Goal: Information Seeking & Learning: Learn about a topic

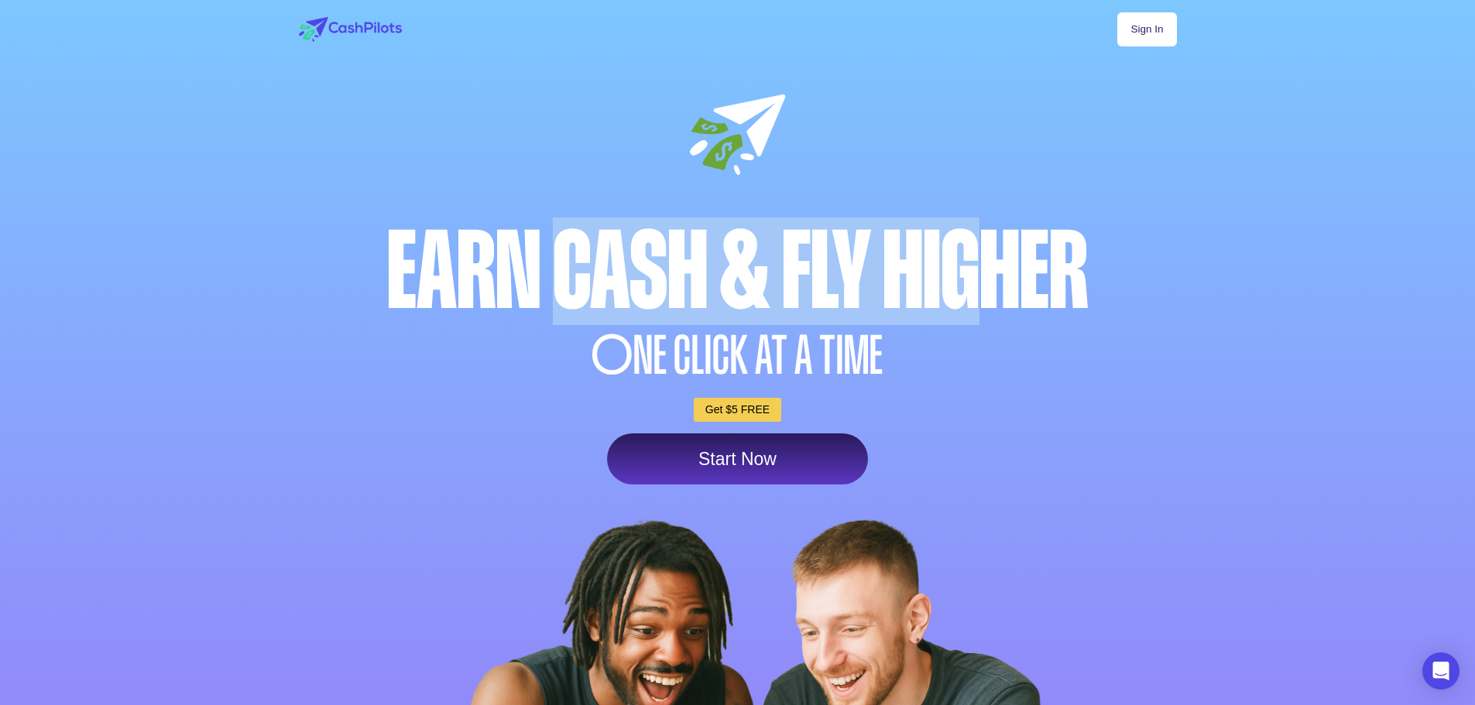
drag, startPoint x: 790, startPoint y: 294, endPoint x: 994, endPoint y: 294, distance: 203.6
click at [994, 294] on div "Earn Cash & Fly higher" at bounding box center [738, 272] width 886 height 108
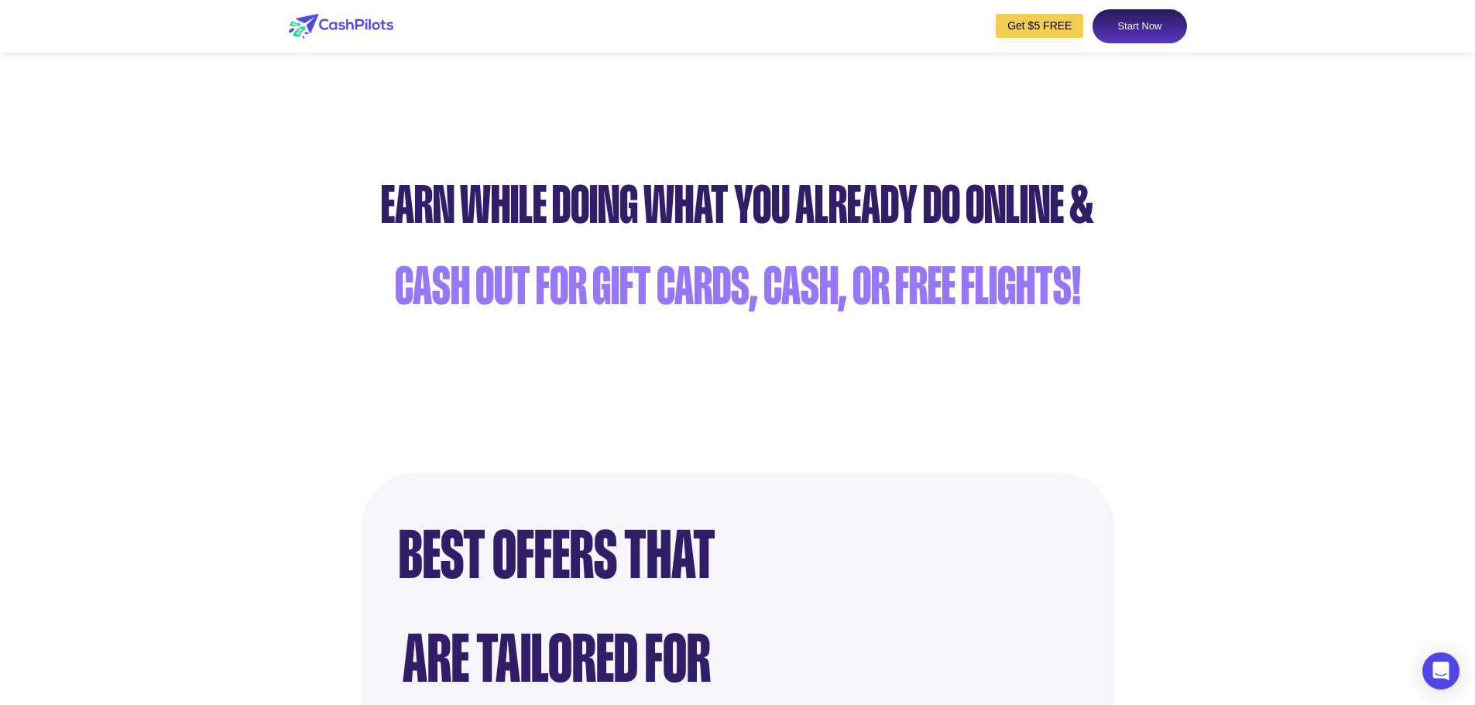
scroll to position [929, 0]
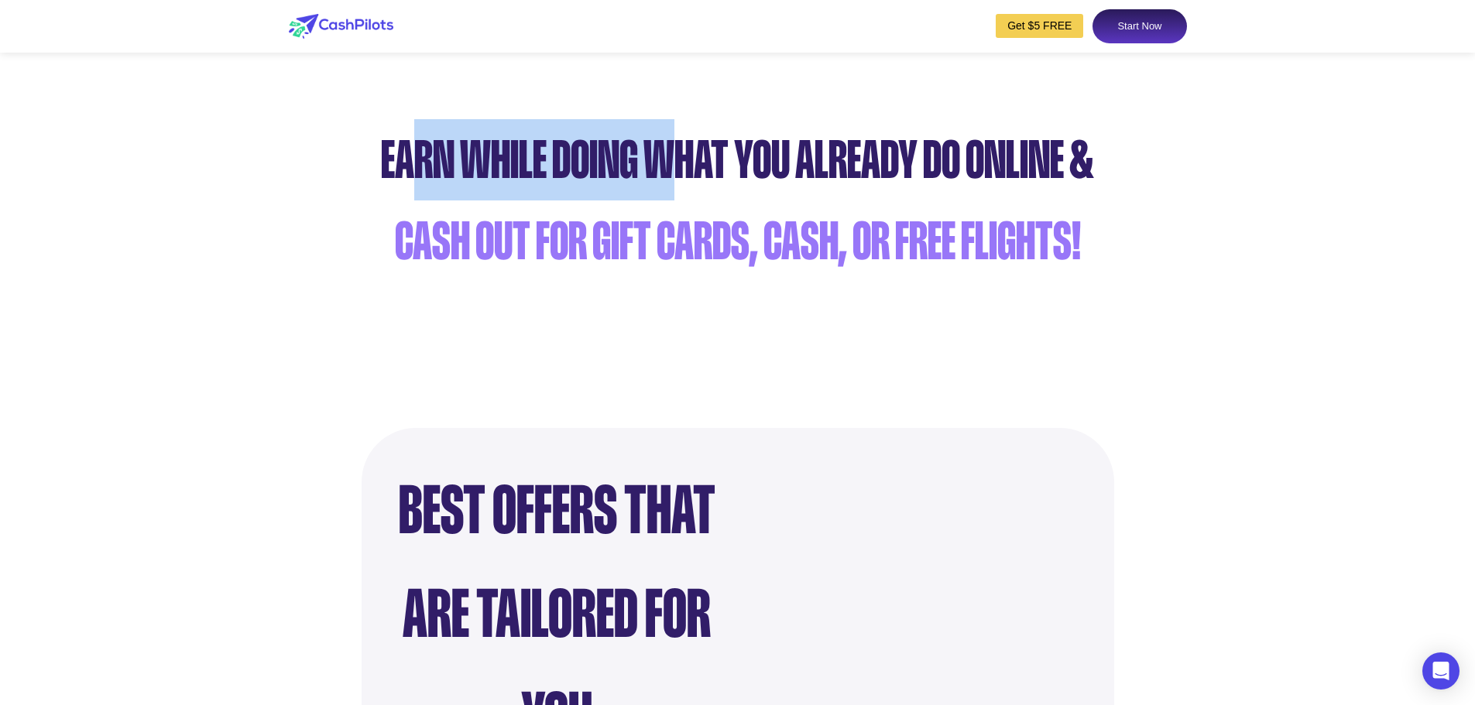
drag, startPoint x: 407, startPoint y: 170, endPoint x: 1015, endPoint y: 170, distance: 607.7
click at [1015, 170] on div "Earn while doing what you already do online &" at bounding box center [737, 159] width 1459 height 81
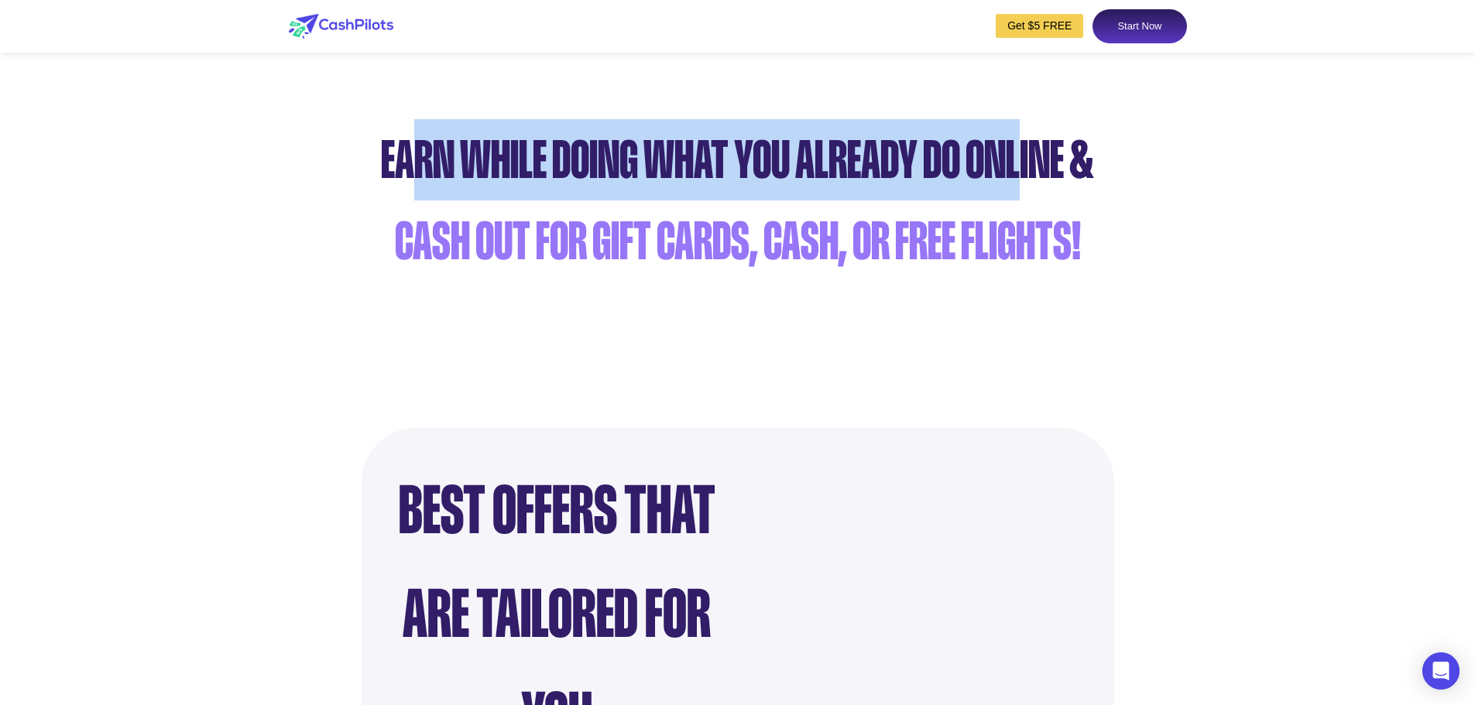
click at [1015, 170] on div "Earn while doing what you already do online &" at bounding box center [737, 159] width 1459 height 81
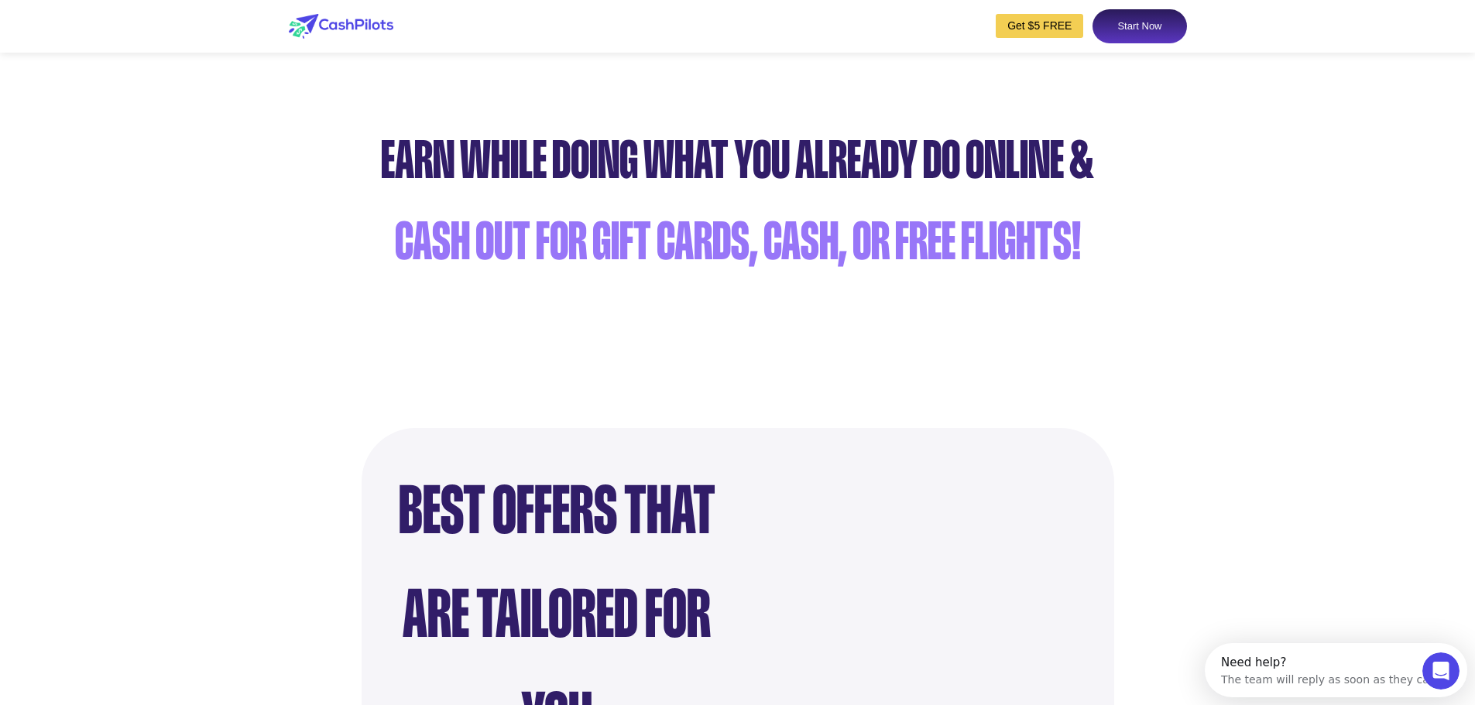
scroll to position [0, 0]
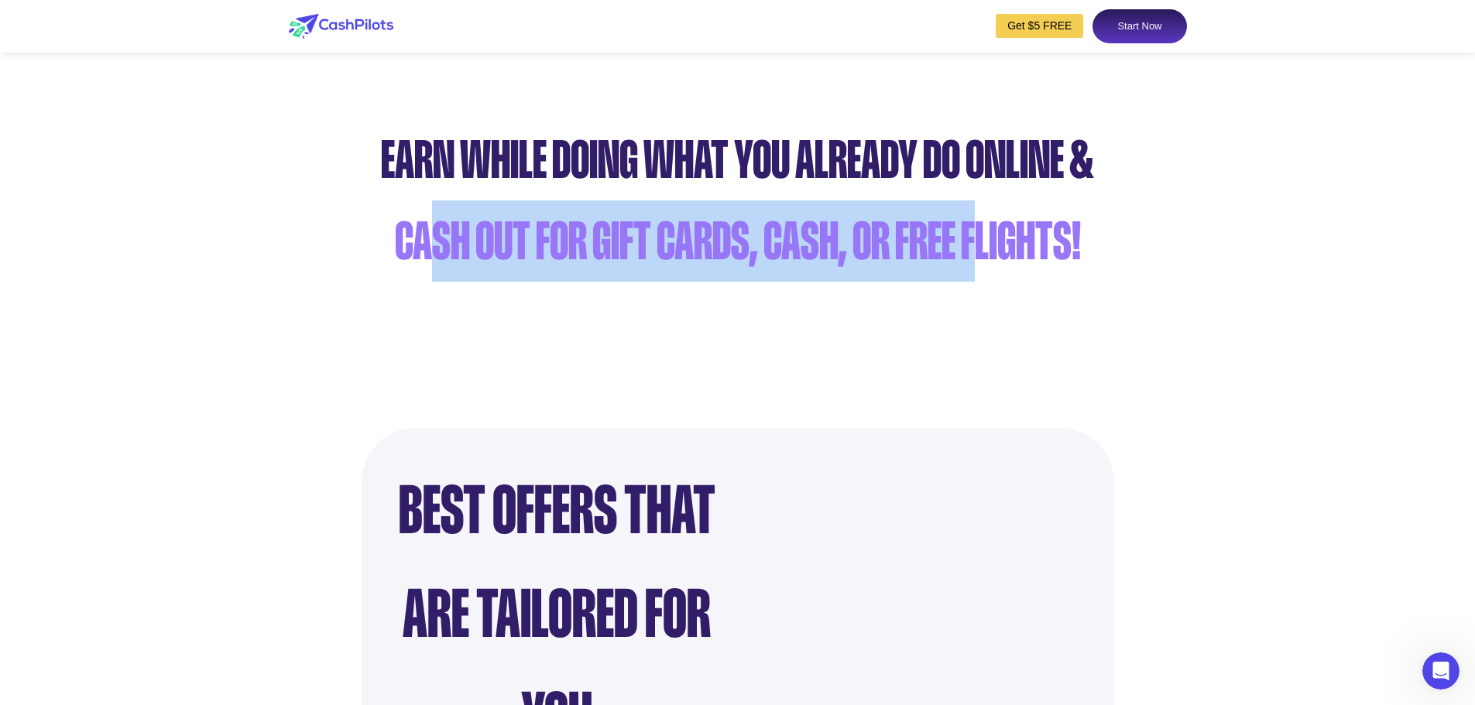
drag, startPoint x: 423, startPoint y: 245, endPoint x: 970, endPoint y: 242, distance: 546.6
click at [970, 242] on div "cash out for gift cards, cash, or free flights!" at bounding box center [737, 241] width 1459 height 81
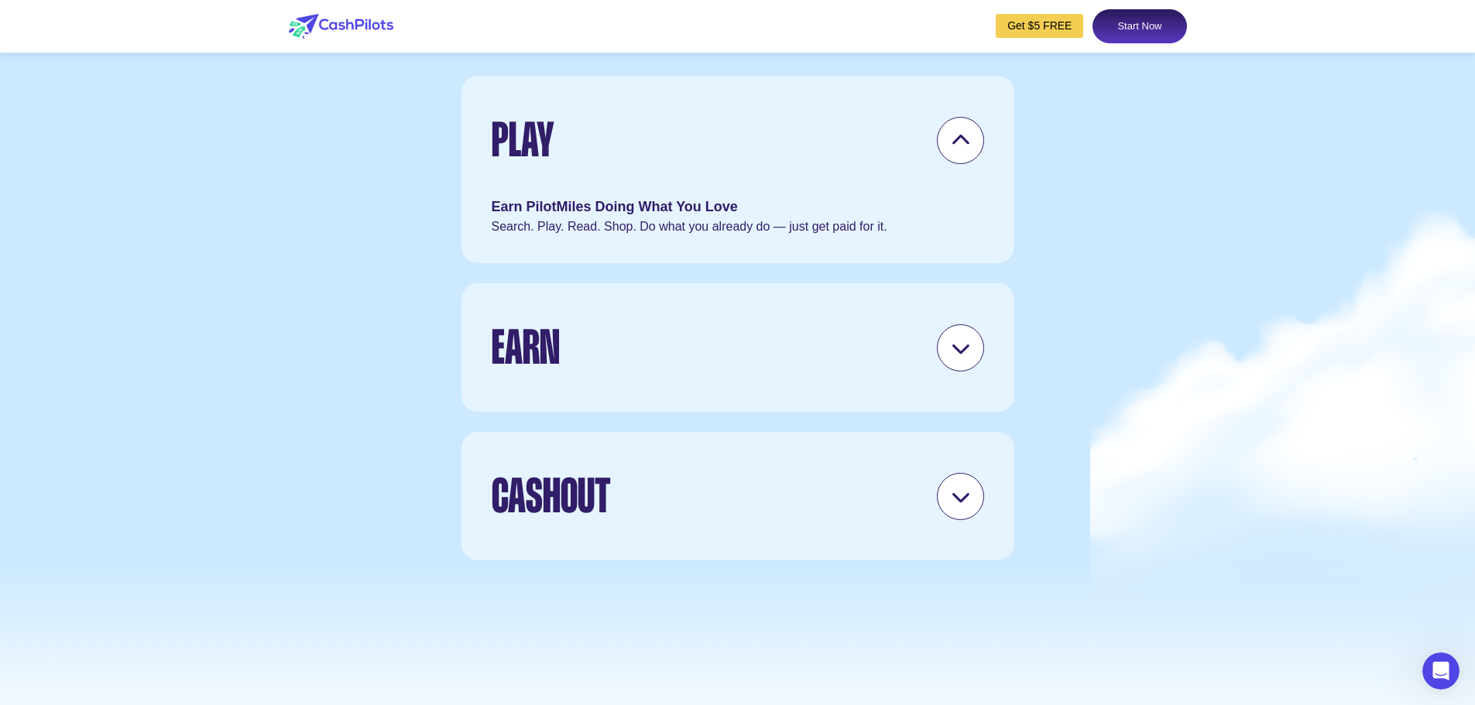
scroll to position [4490, 0]
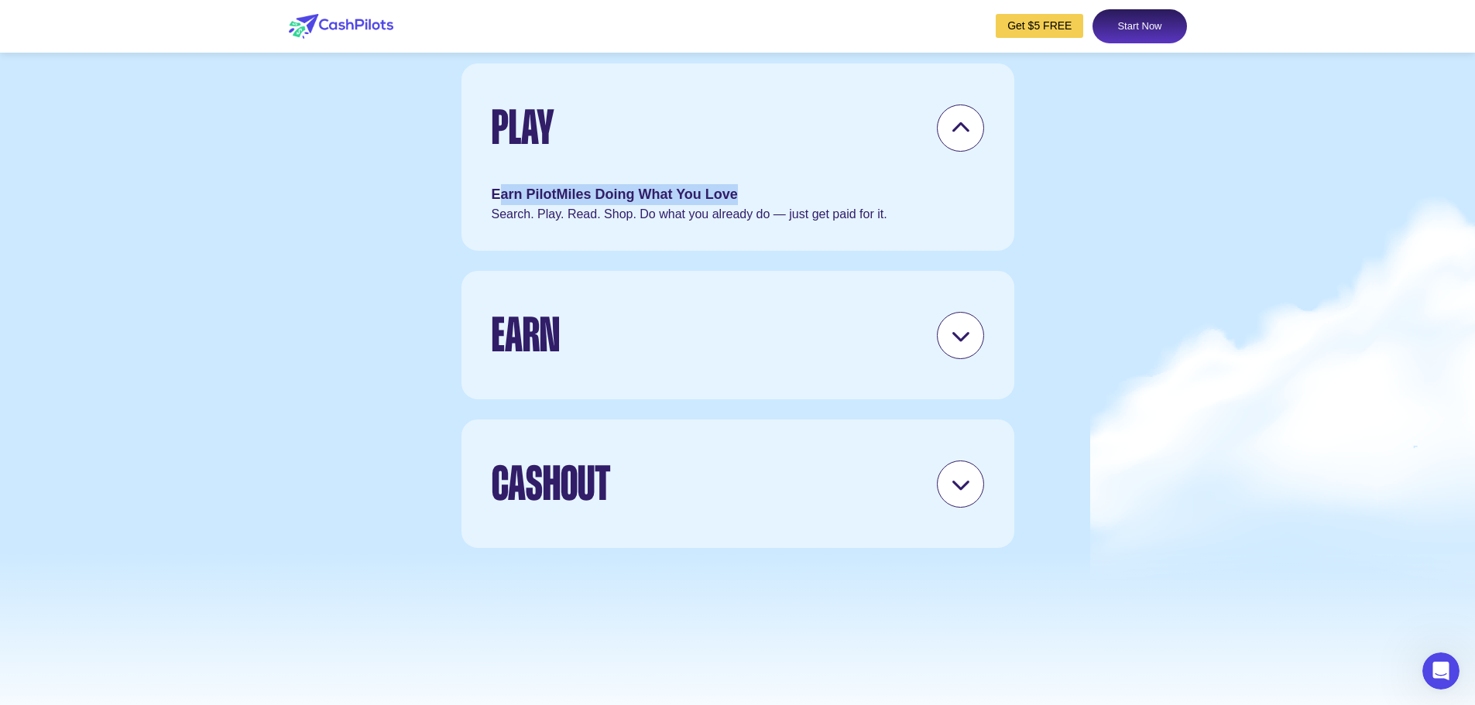
drag, startPoint x: 518, startPoint y: 242, endPoint x: 768, endPoint y: 251, distance: 250.2
click at [768, 205] on div "Earn PilotMiles Doing What You Love" at bounding box center [738, 194] width 492 height 21
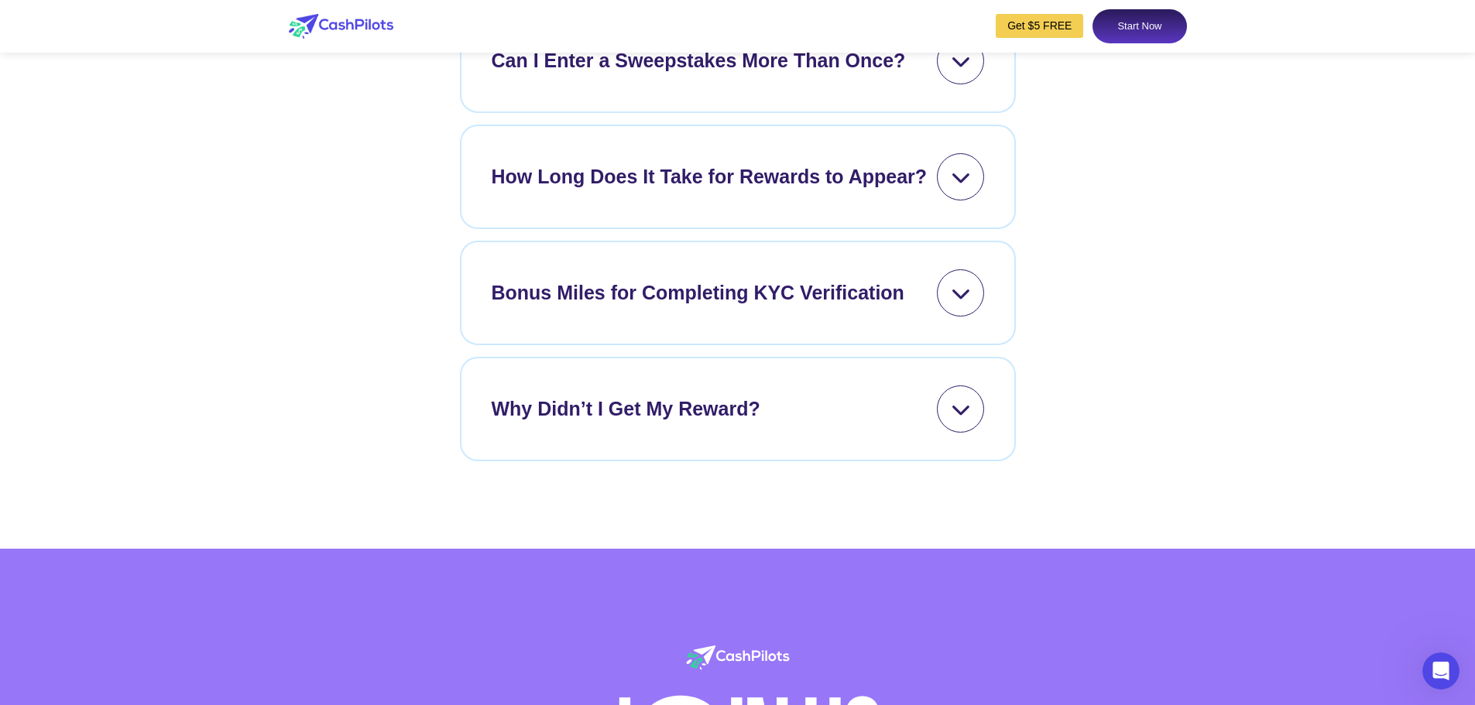
scroll to position [6581, 0]
click at [942, 84] on div at bounding box center [960, 59] width 47 height 47
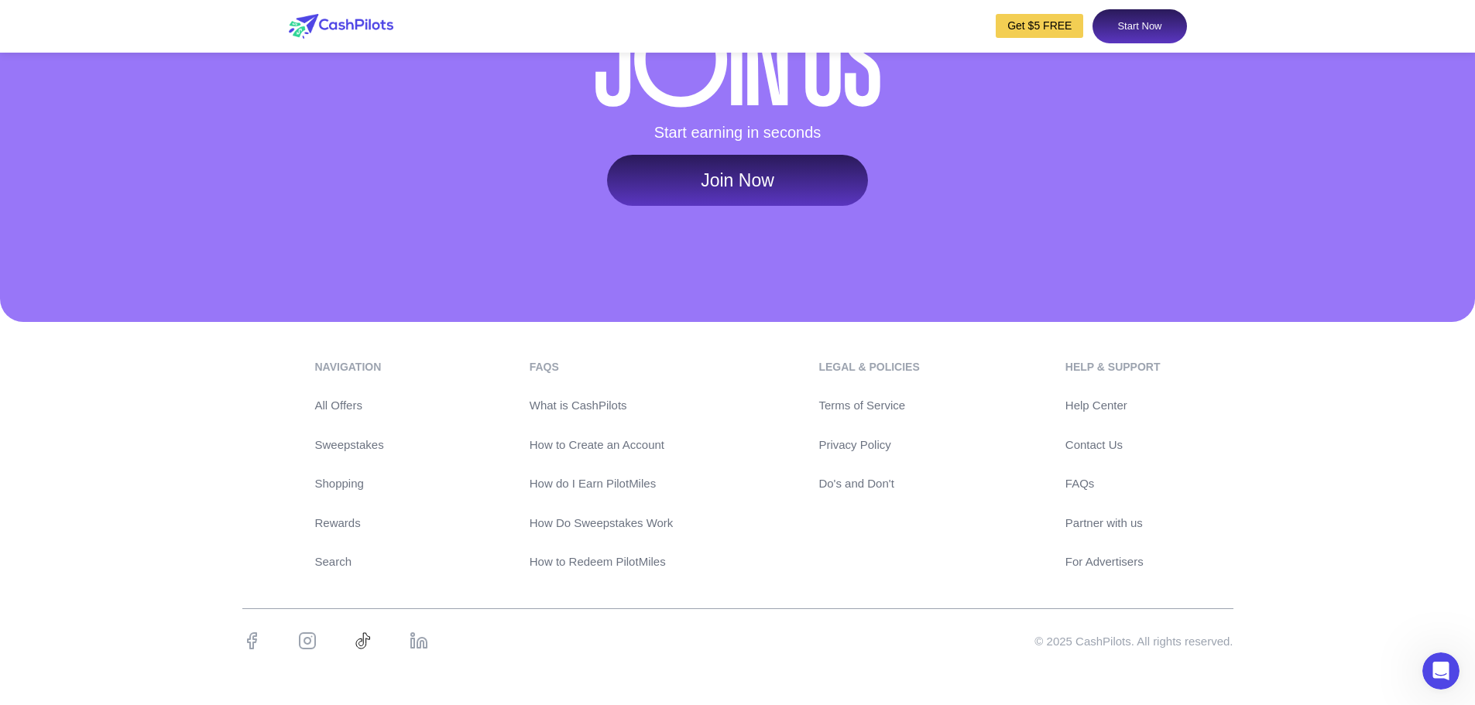
scroll to position [7520, 0]
click at [661, 258] on div at bounding box center [737, 94] width 1475 height 458
click at [1099, 521] on link "Partner with us" at bounding box center [1112, 524] width 95 height 18
